Goal: Information Seeking & Learning: Learn about a topic

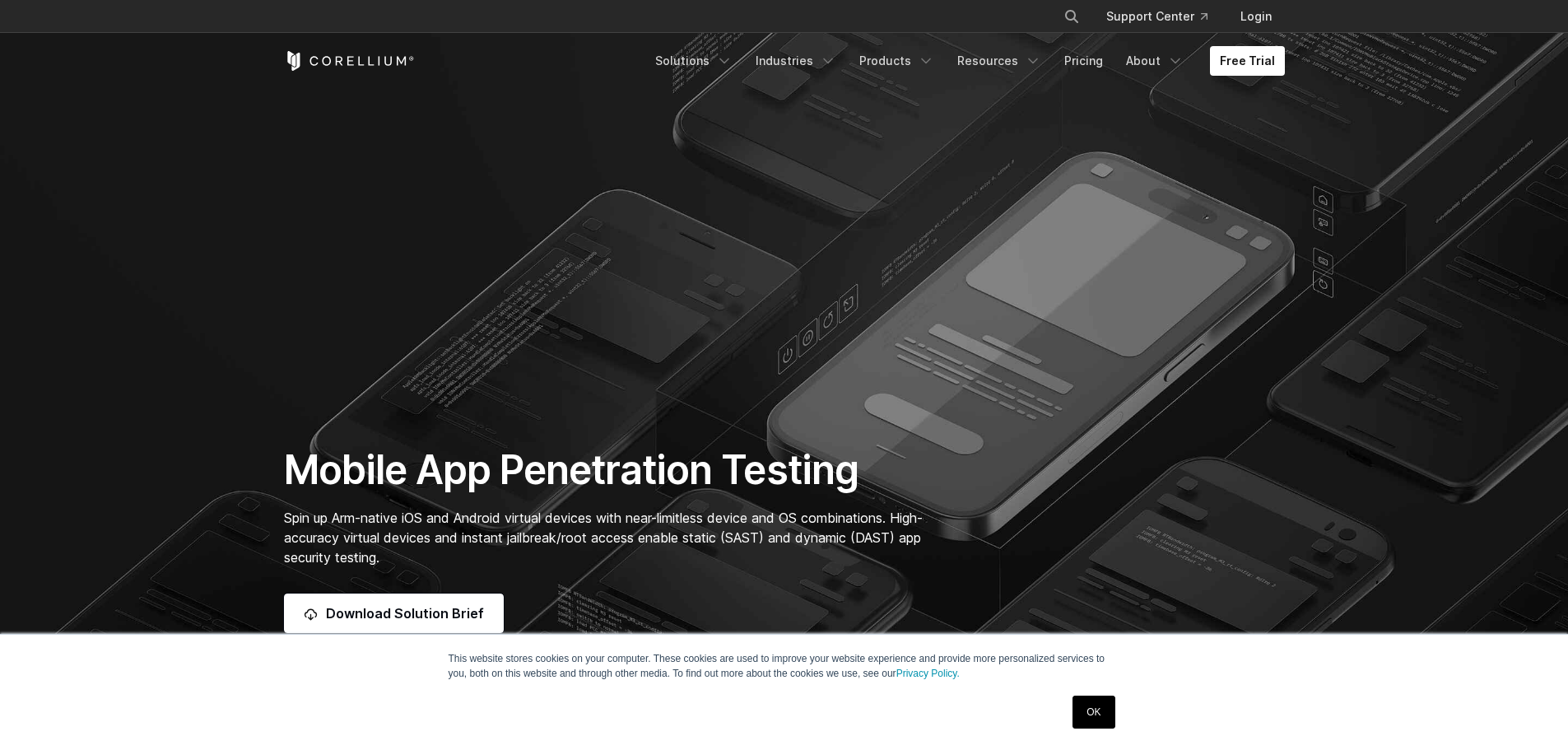
click at [1105, 712] on link "OK" at bounding box center [1094, 712] width 42 height 33
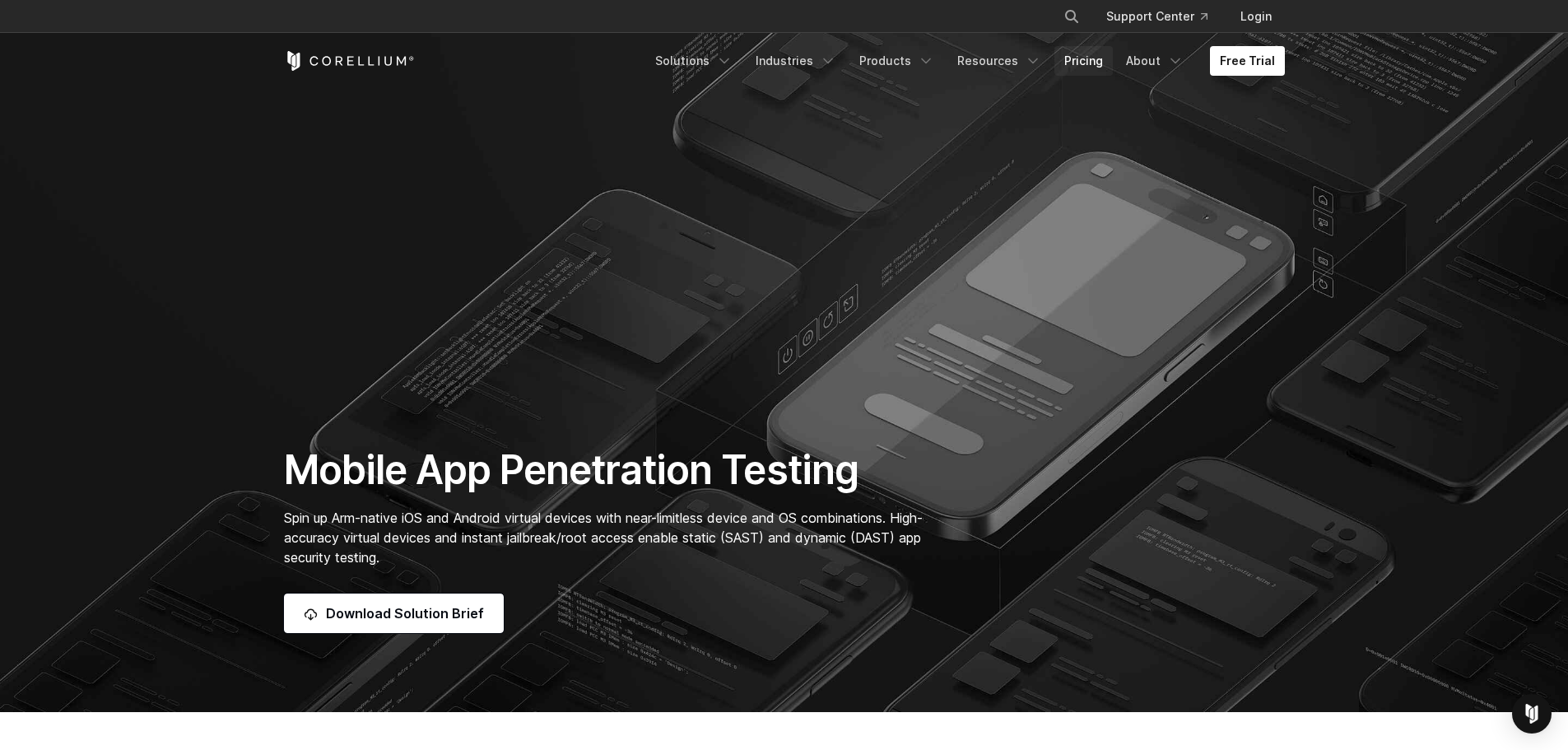
click at [1101, 55] on link "Pricing" at bounding box center [1084, 60] width 58 height 29
click at [1236, 55] on link "Free Trial" at bounding box center [1247, 60] width 75 height 29
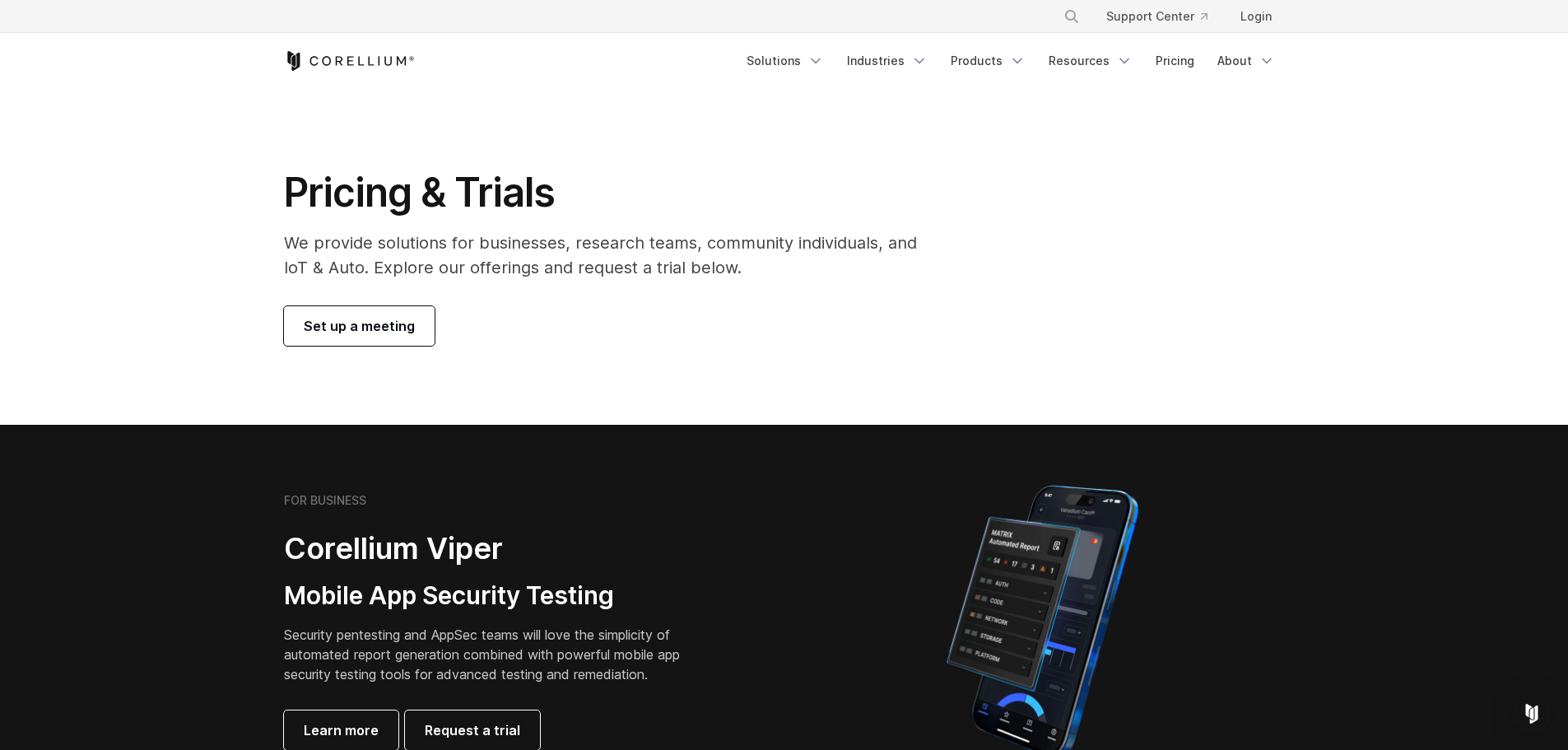
click at [358, 62] on icon "Corellium Home" at bounding box center [361, 60] width 6 height 9
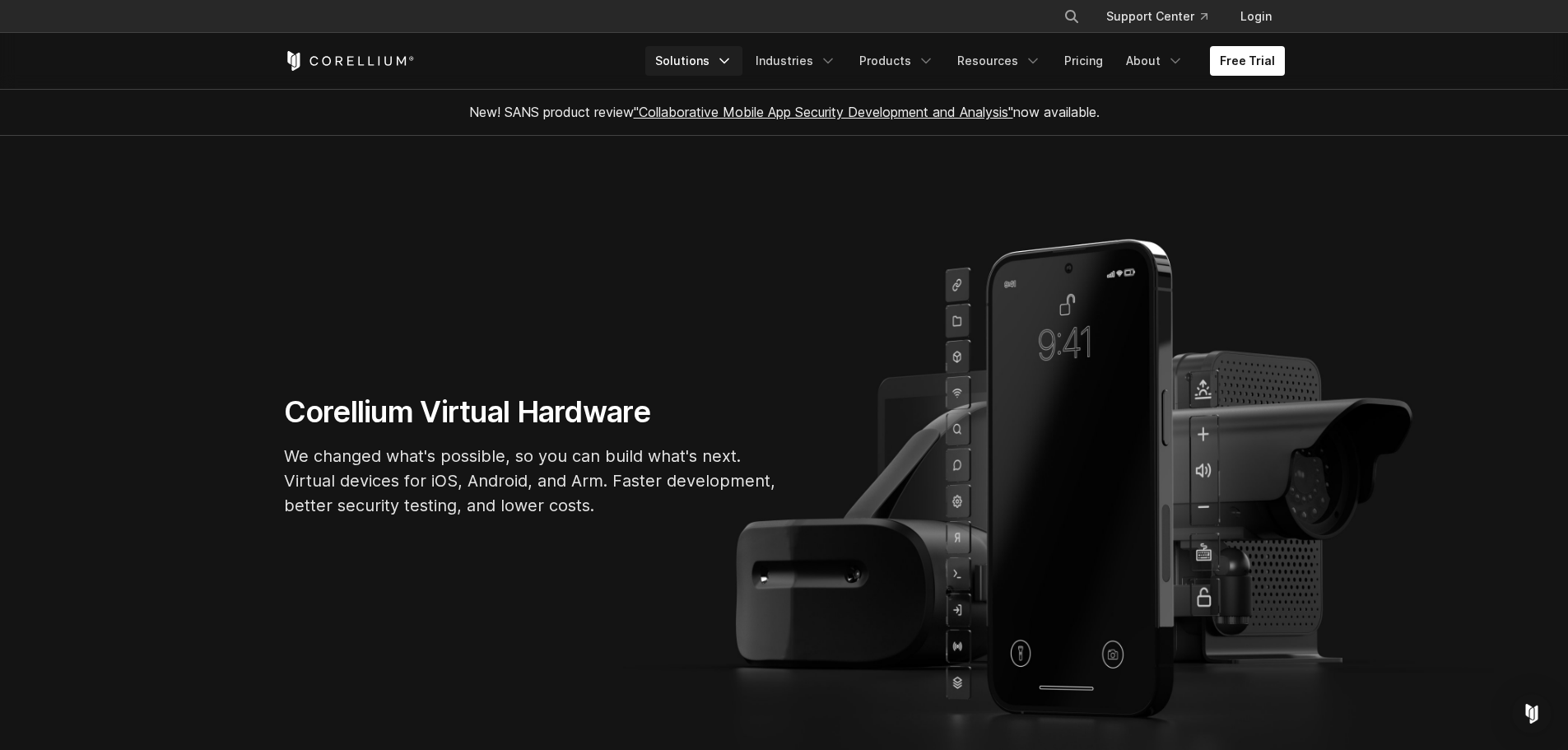
click at [733, 57] on icon "Navigation Menu" at bounding box center [724, 60] width 17 height 17
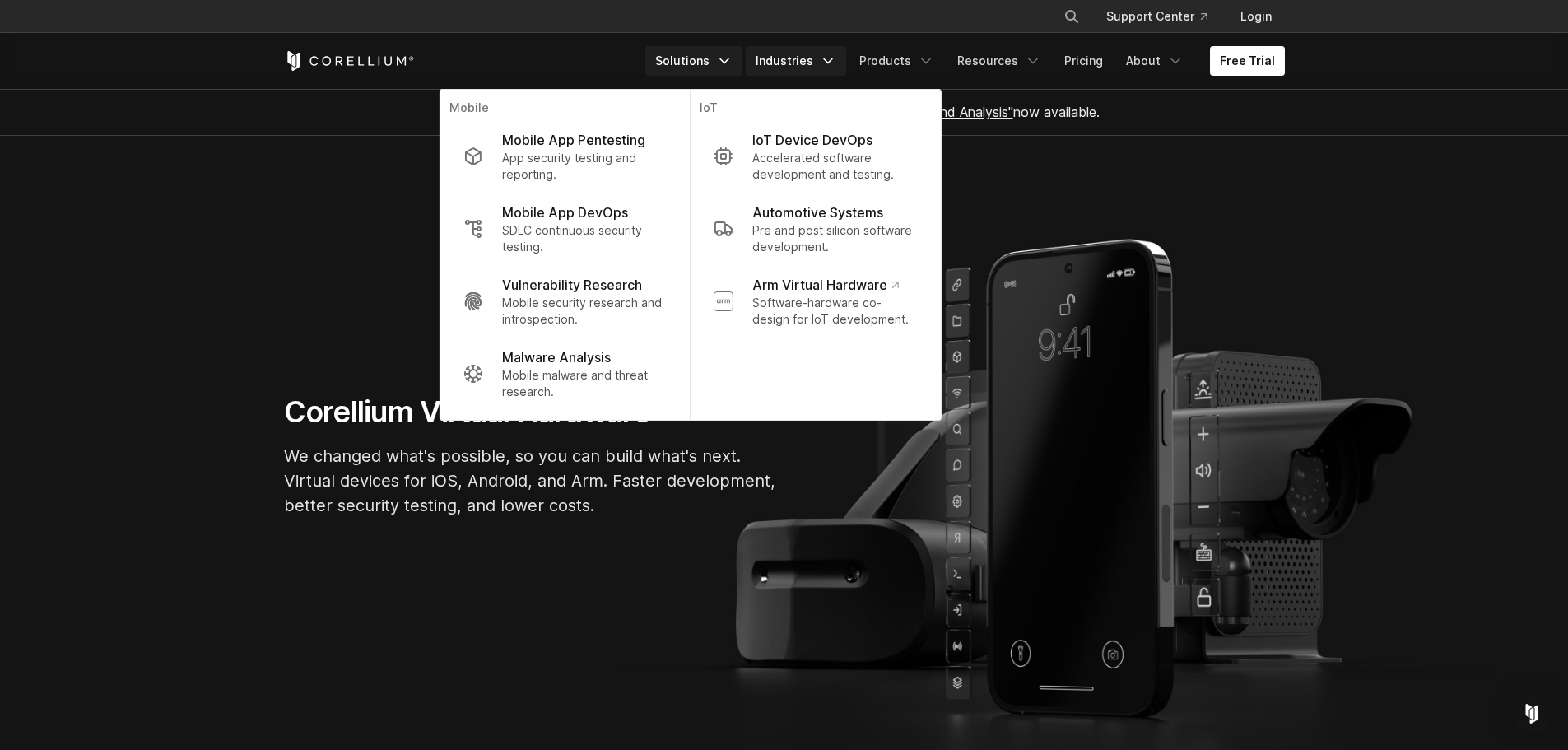
click at [804, 63] on link "Industries" at bounding box center [795, 60] width 100 height 29
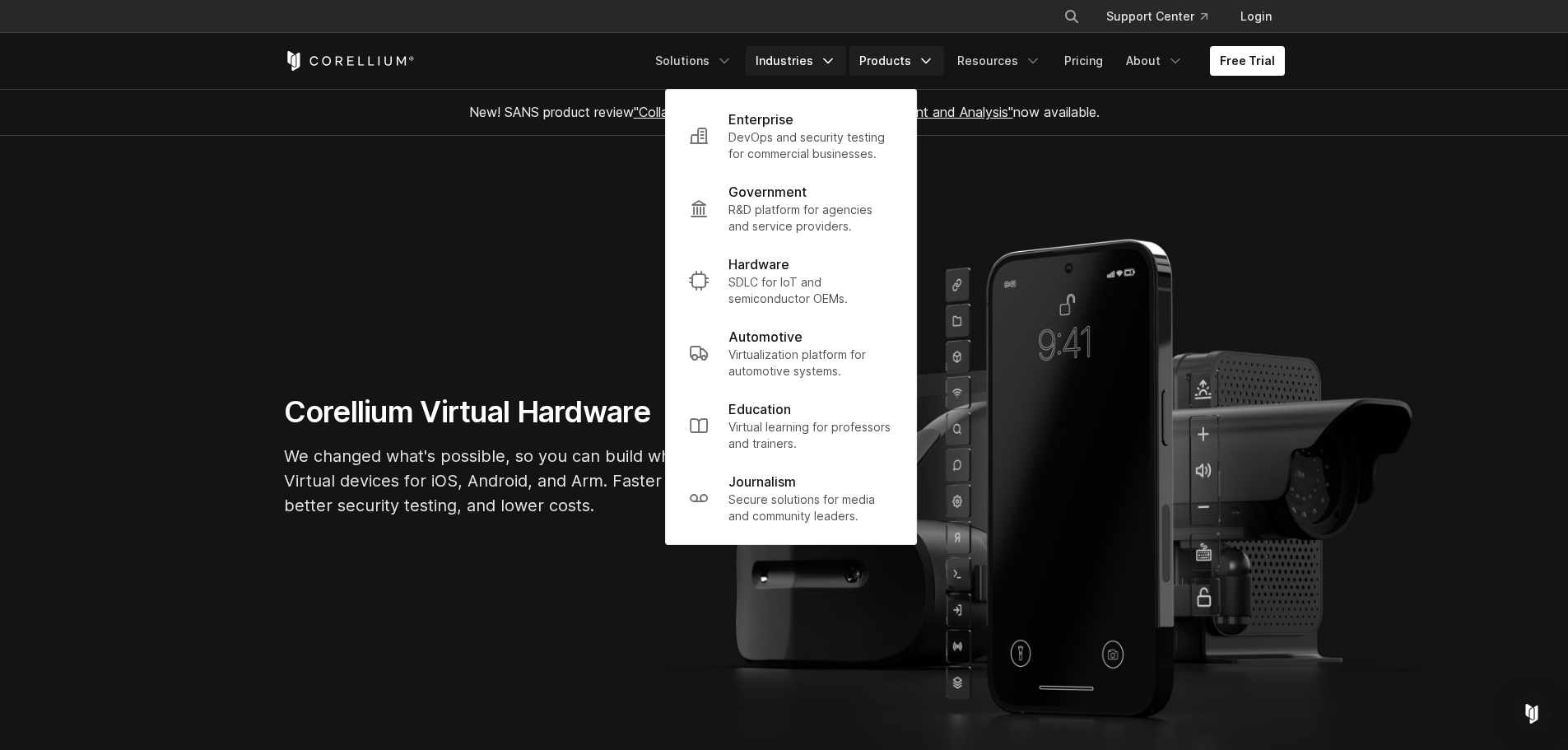
click at [886, 67] on link "Products" at bounding box center [896, 60] width 94 height 29
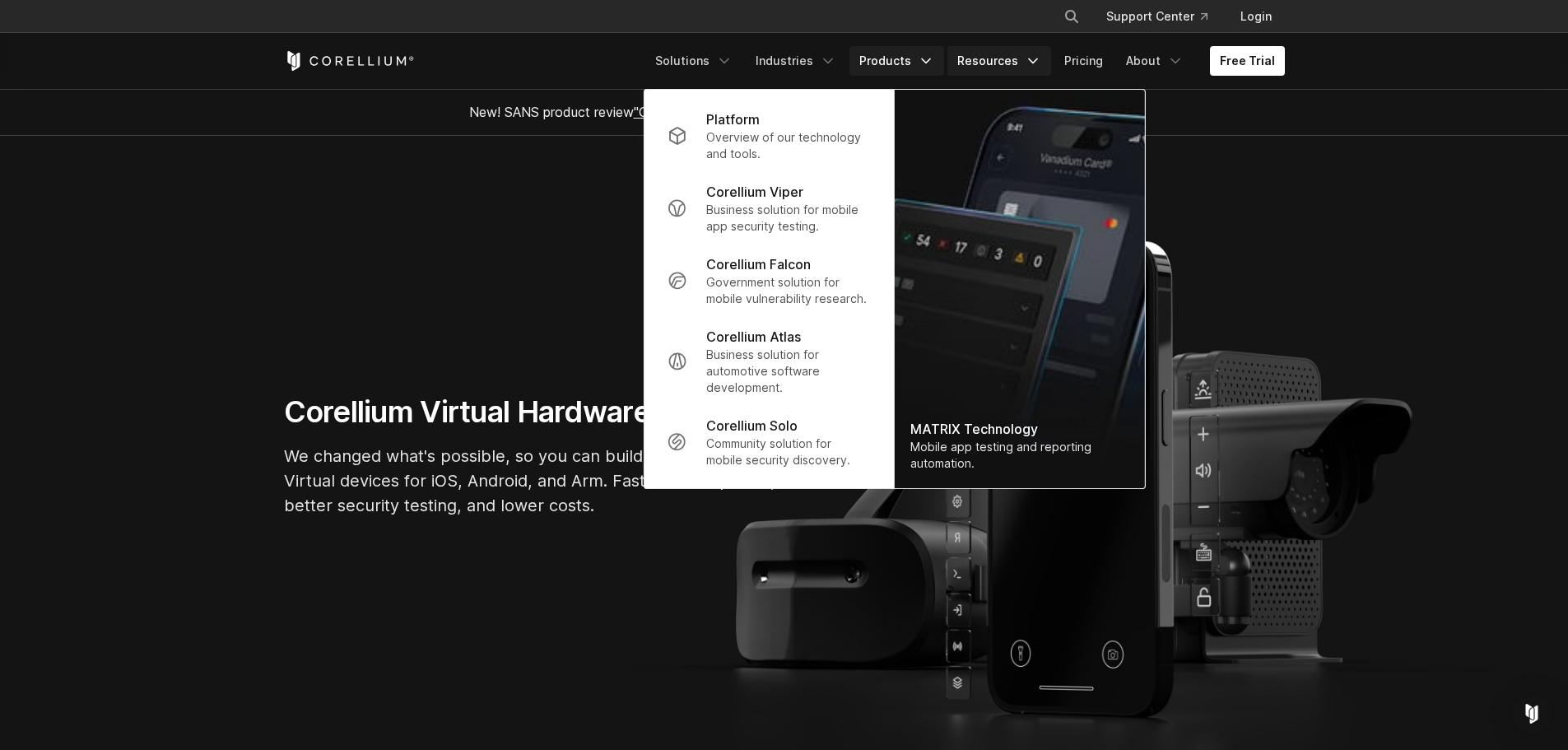
click at [1025, 57] on link "Resources" at bounding box center [999, 60] width 104 height 29
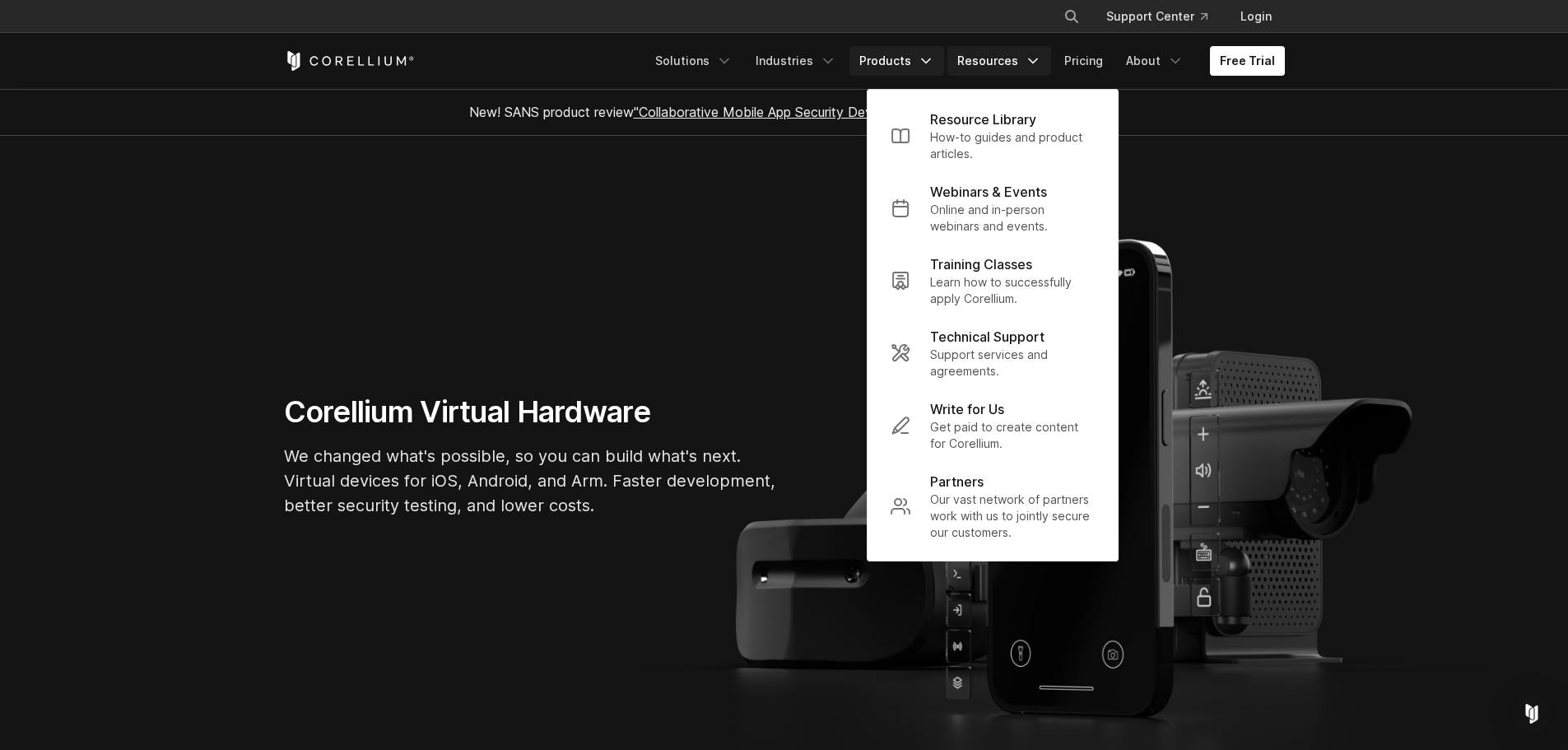
click at [920, 65] on link "Products" at bounding box center [896, 60] width 94 height 29
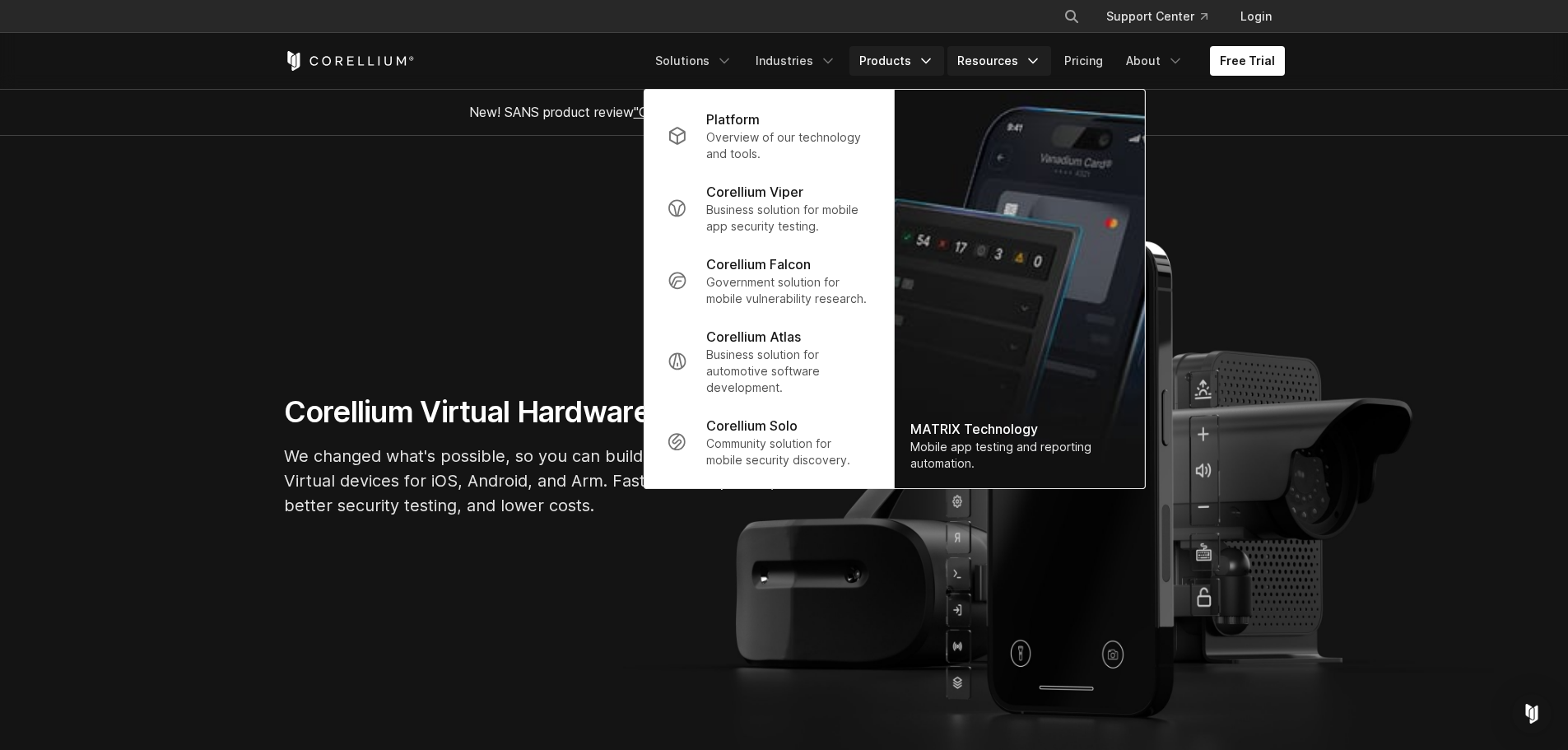
click at [993, 62] on link "Resources" at bounding box center [999, 60] width 104 height 29
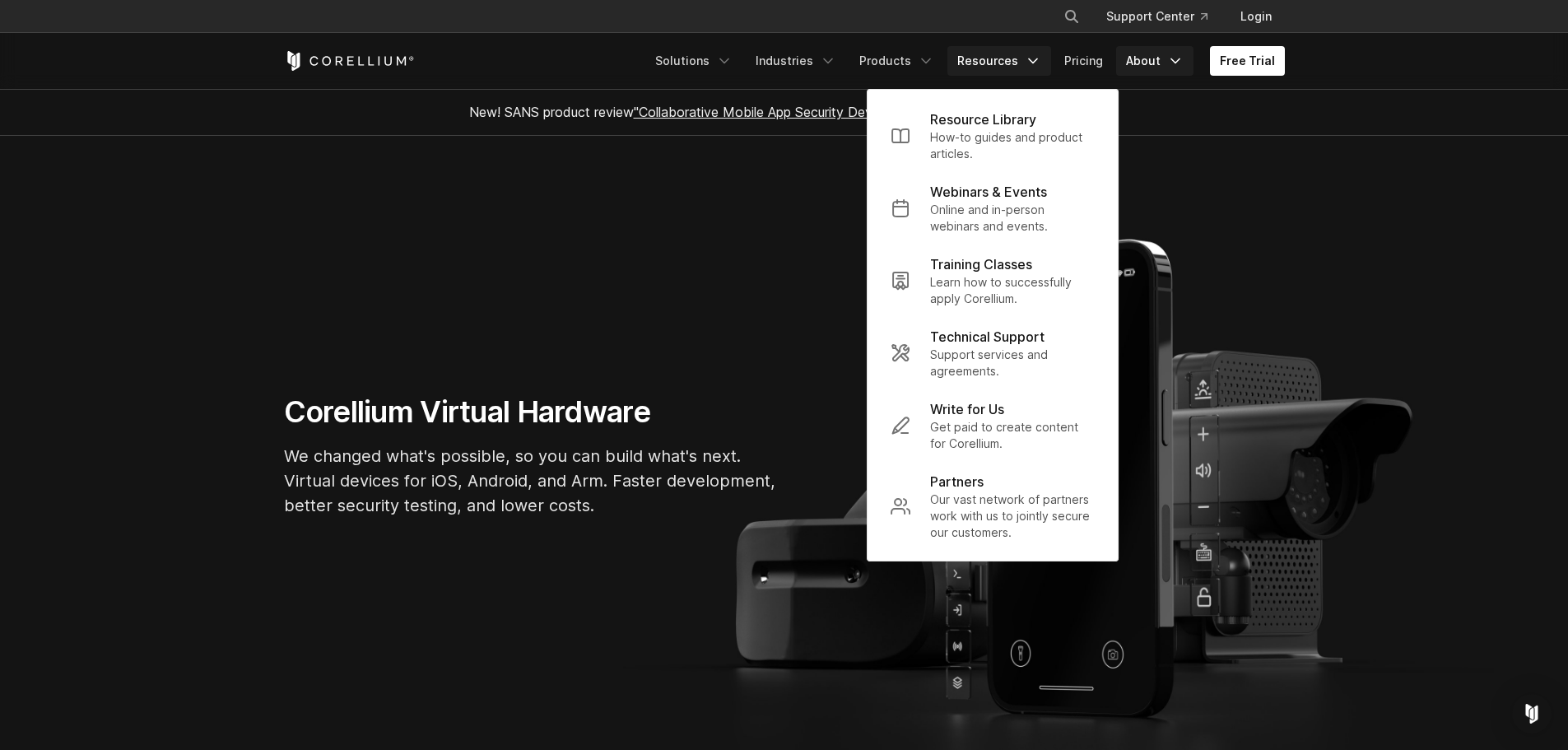
click at [1156, 62] on link "About" at bounding box center [1155, 60] width 78 height 29
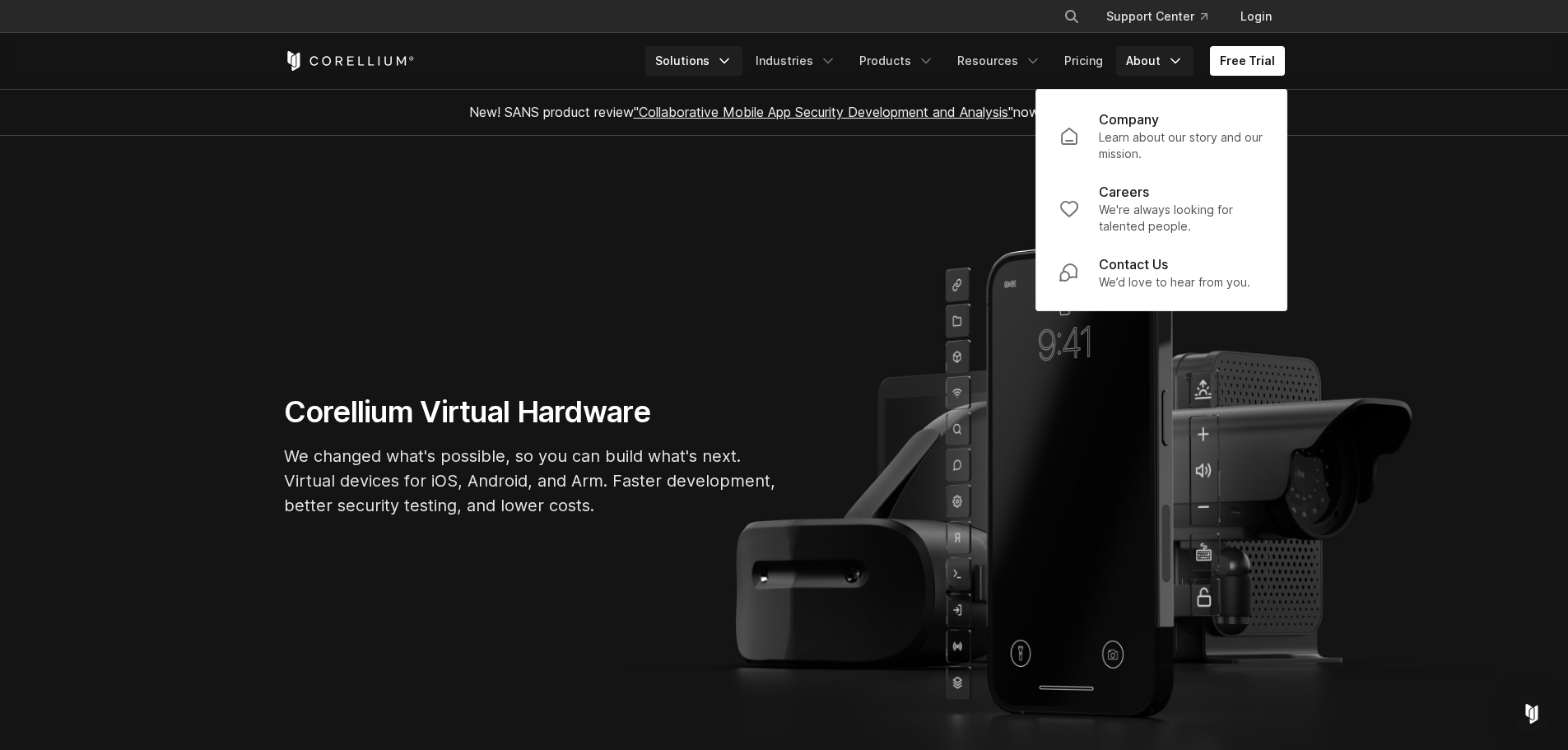
click at [729, 56] on link "Solutions" at bounding box center [694, 60] width 97 height 29
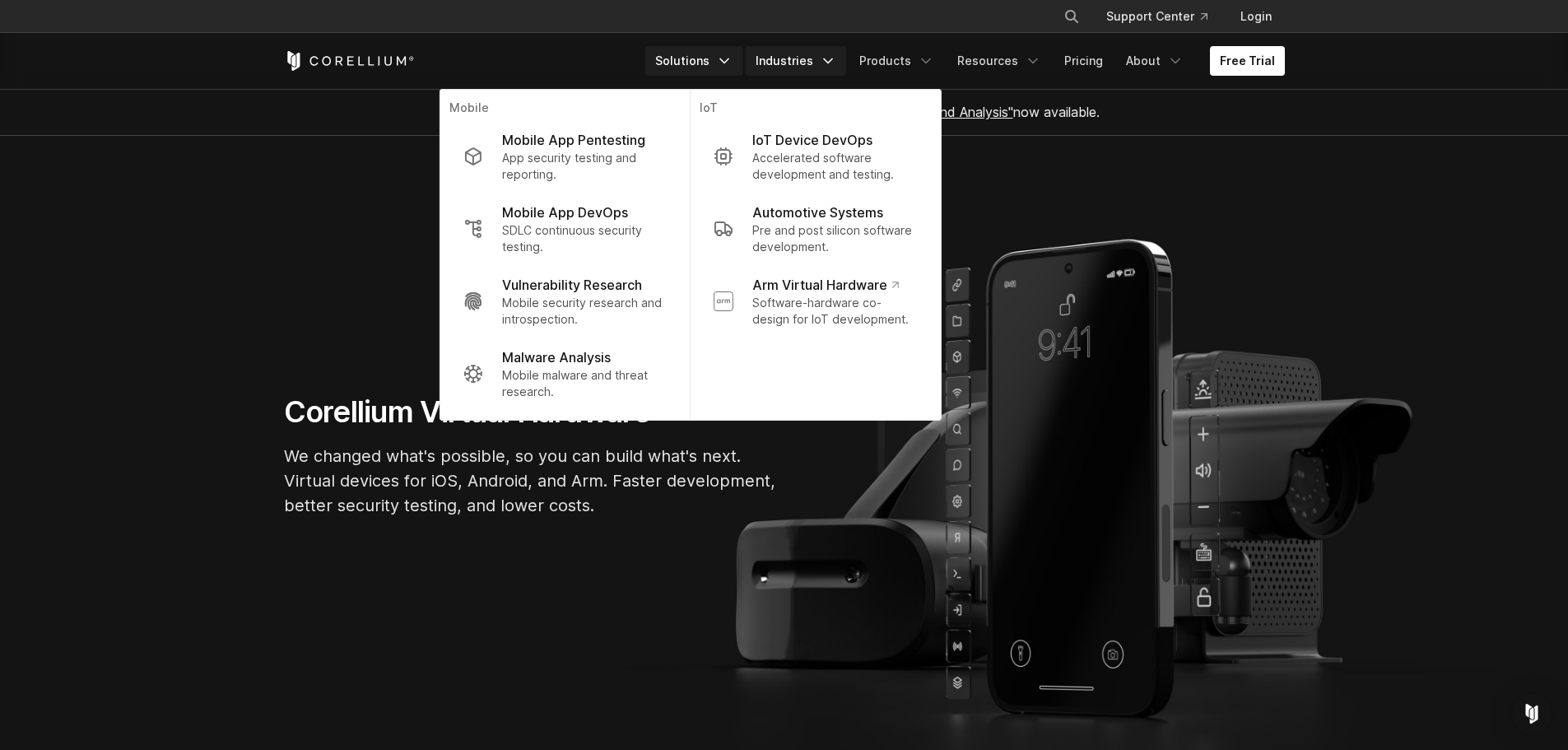
click at [818, 61] on link "Industries" at bounding box center [795, 60] width 100 height 29
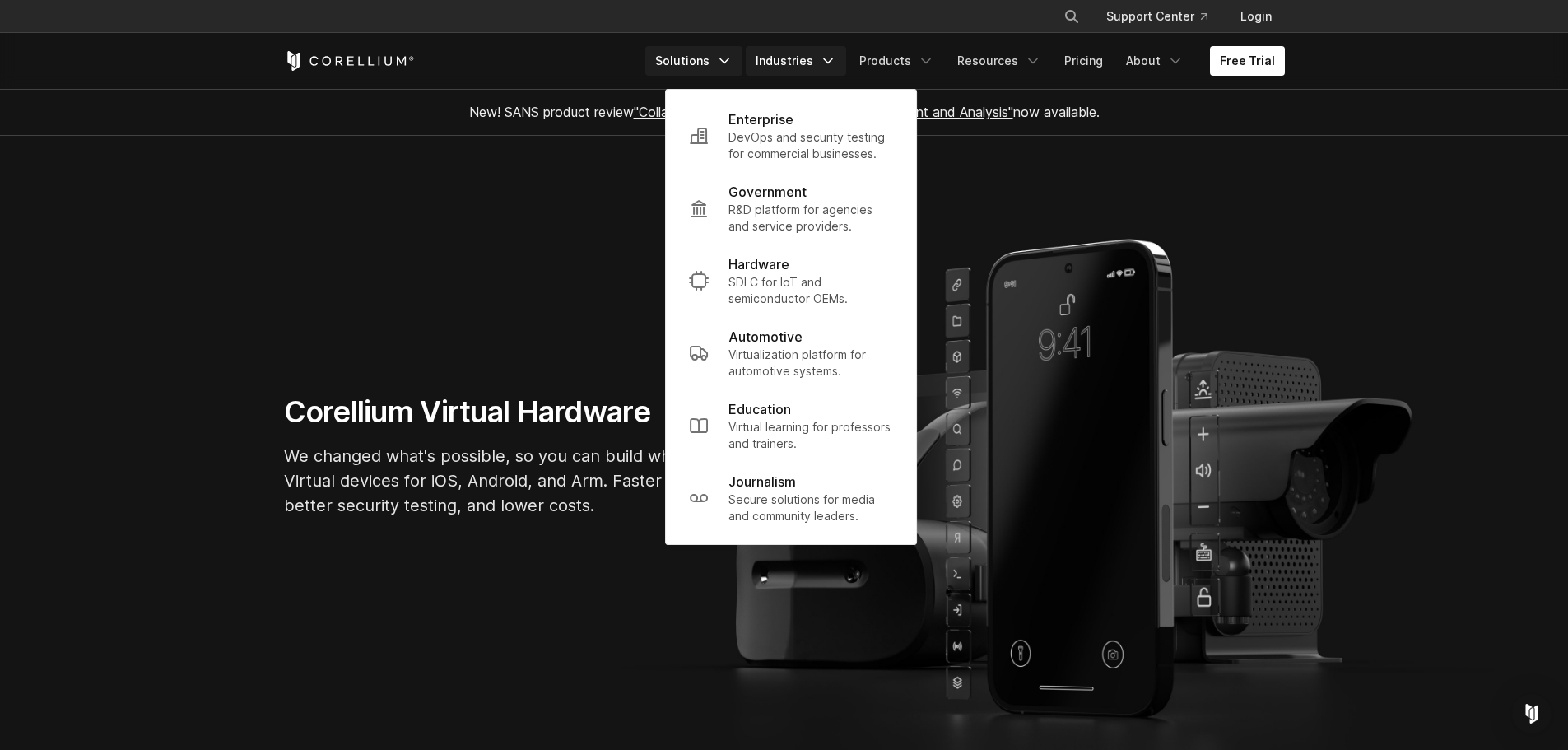
click at [709, 47] on link "Solutions" at bounding box center [694, 60] width 97 height 29
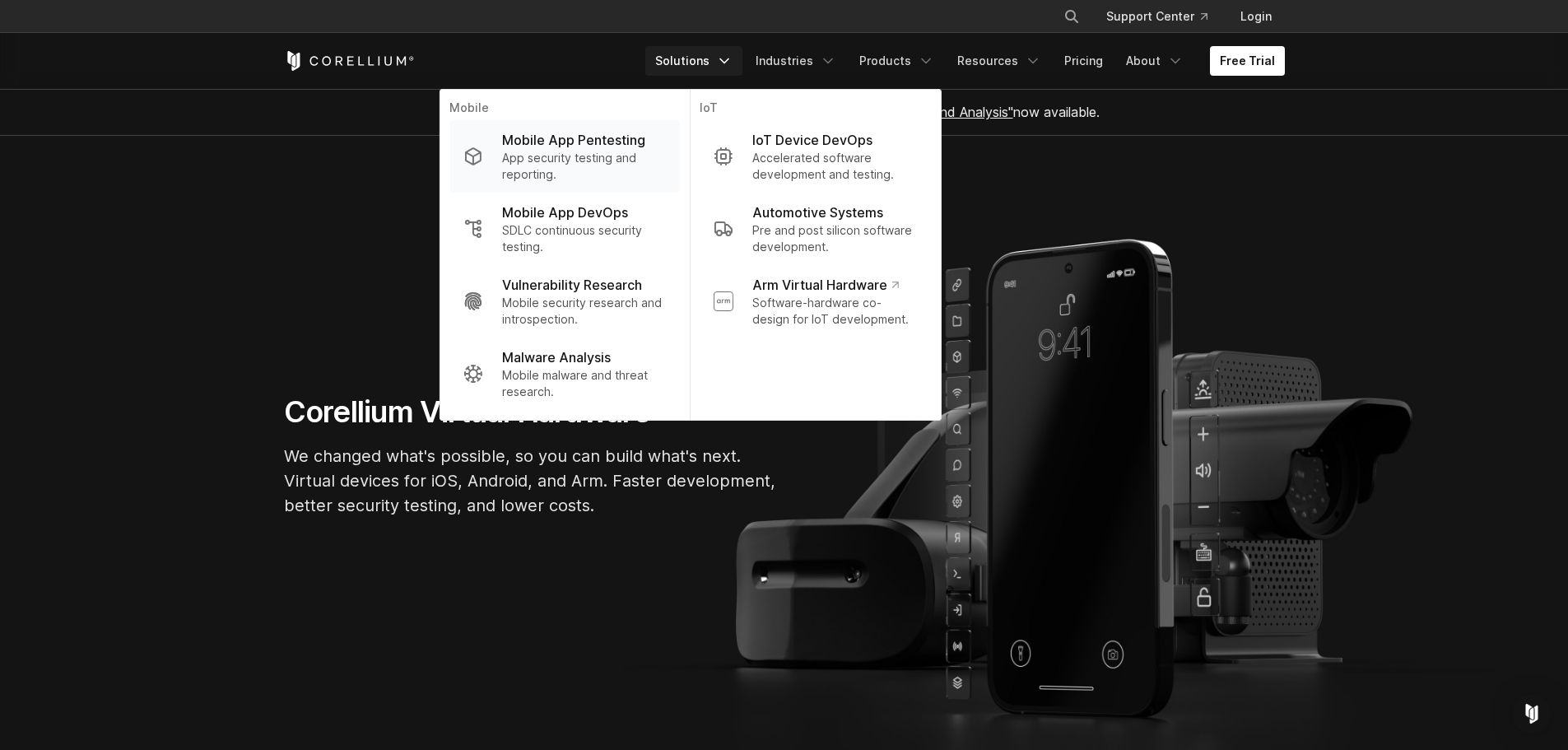
click at [567, 161] on p "App security testing and reporting." at bounding box center [584, 166] width 164 height 33
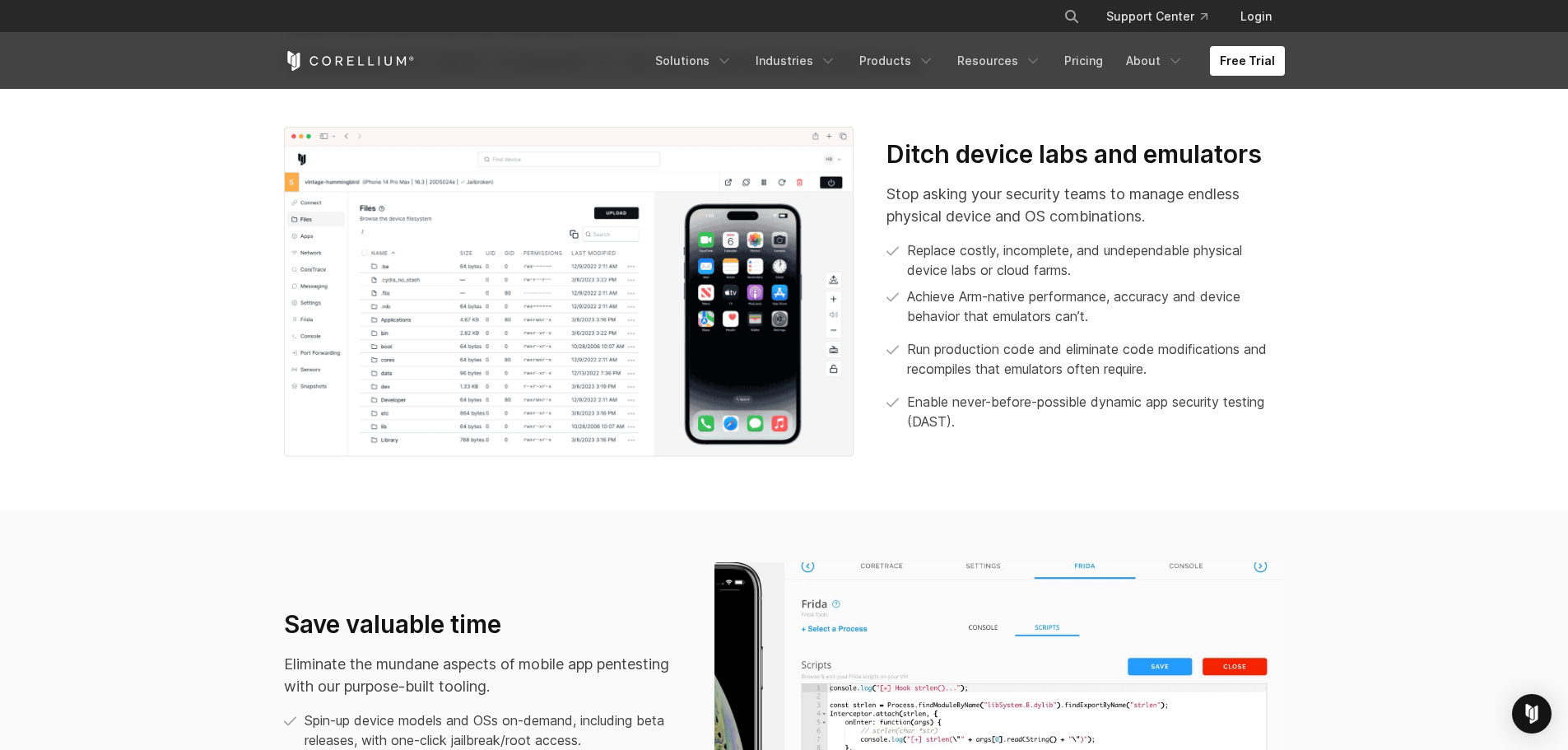
scroll to position [659, 0]
